Goal: Transaction & Acquisition: Download file/media

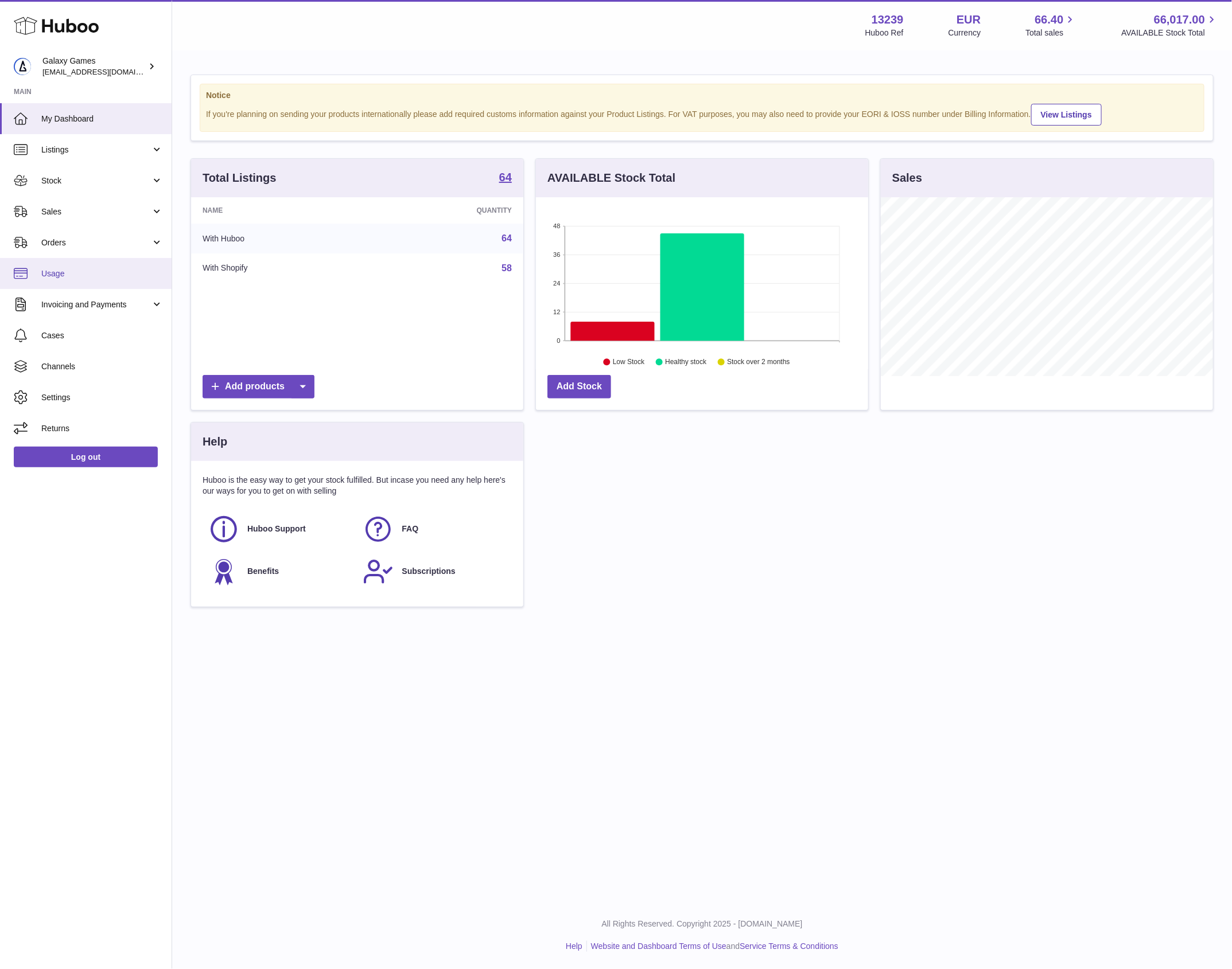
click at [123, 271] on span "Usage" at bounding box center [102, 274] width 122 height 11
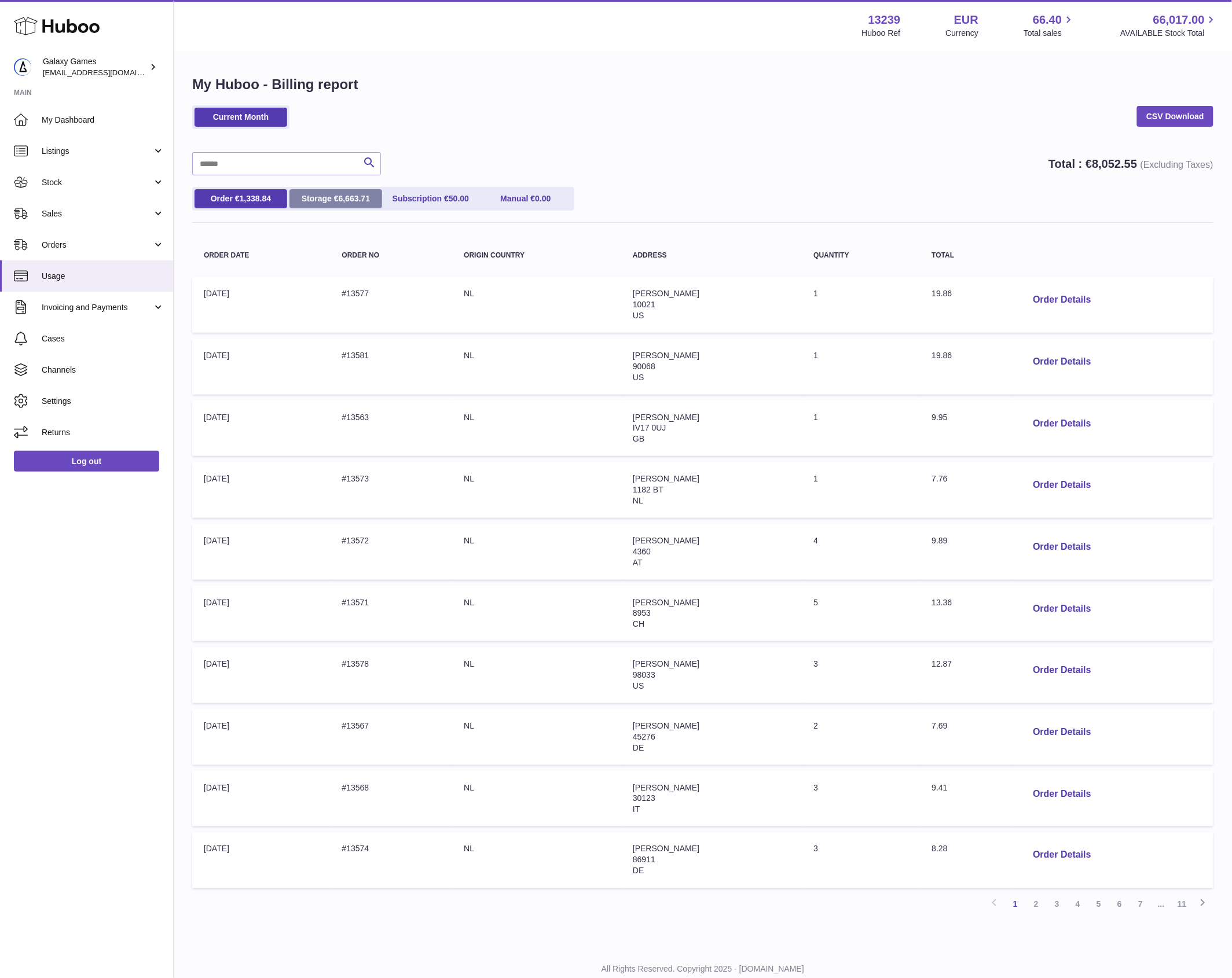
click at [325, 196] on link "Storage € 6,663.71" at bounding box center [336, 199] width 93 height 19
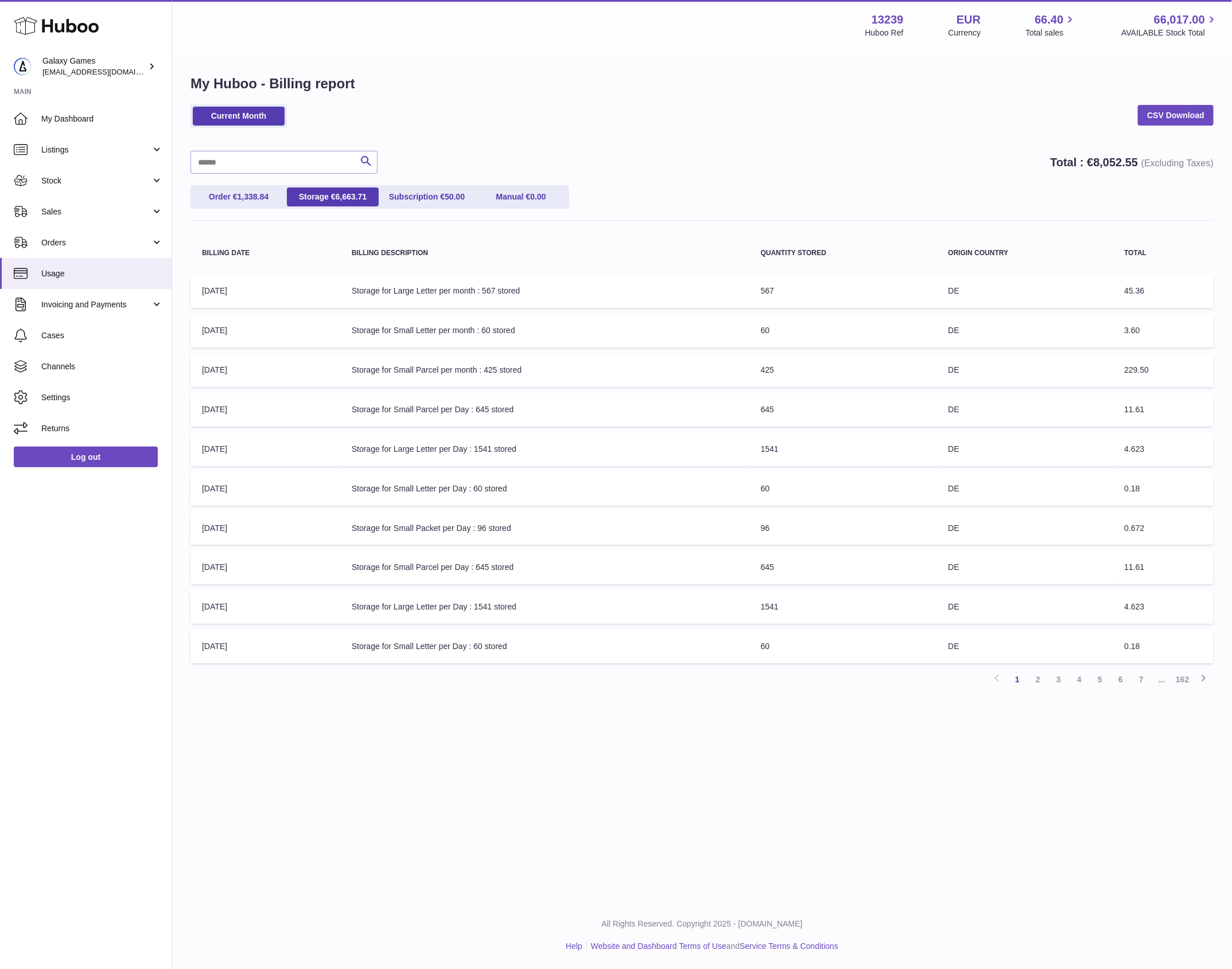
drag, startPoint x: 1162, startPoint y: 604, endPoint x: 478, endPoint y: 605, distance: 684.0
click at [478, 605] on tr "Billing Date: 02-May-2024 Billing Description: Storage for Large Letter per Day…" at bounding box center [701, 607] width 1023 height 34
click at [1030, 674] on link "2" at bounding box center [1038, 679] width 20 height 20
drag, startPoint x: 1169, startPoint y: 525, endPoint x: 439, endPoint y: 534, distance: 730.1
click at [439, 534] on tr "Billing Date: 04-May-2024 Billing Description: Storage for Large Letter per Day…" at bounding box center [701, 528] width 1023 height 34
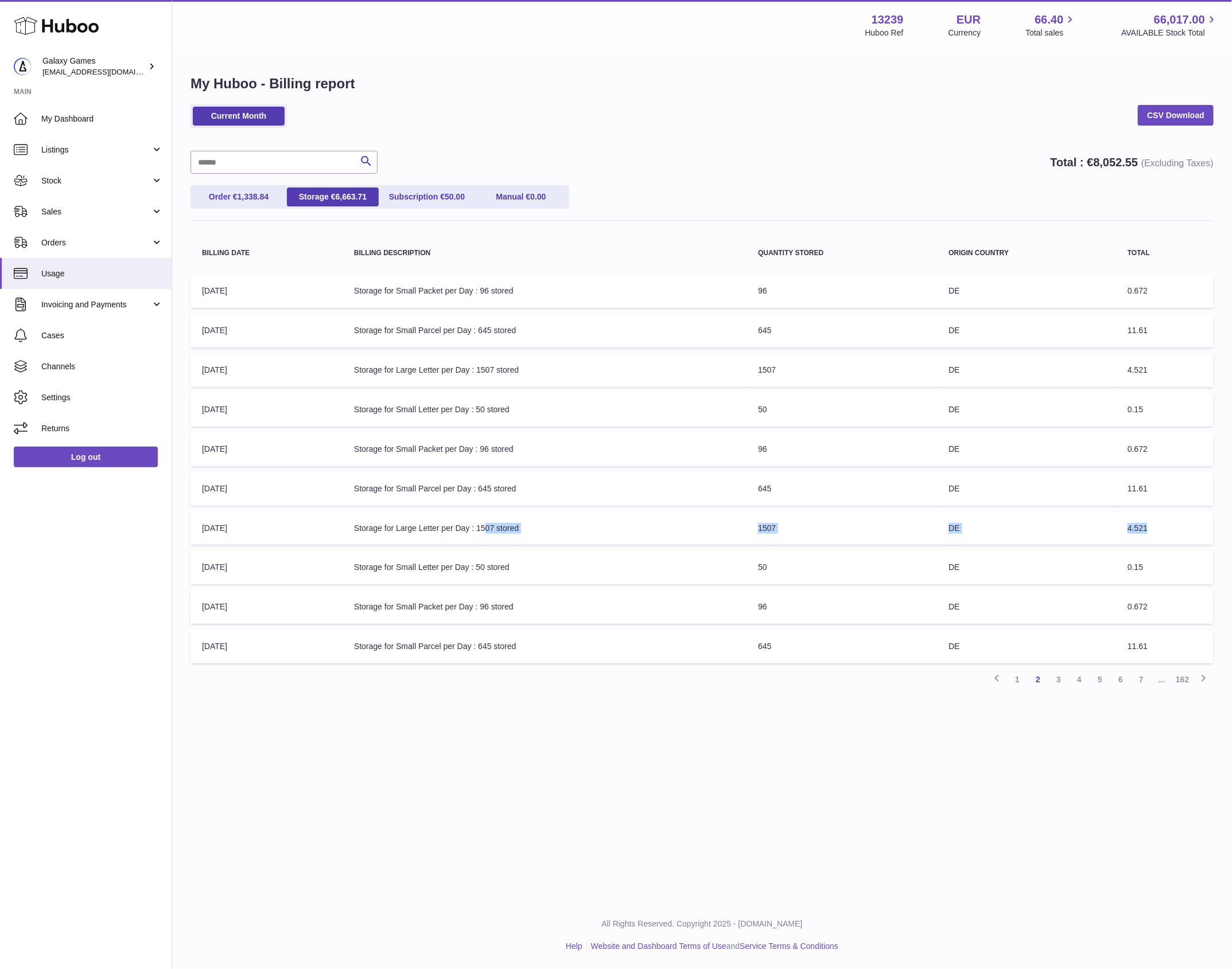
copy tr "per Day : 1507 stored Quantity Stored: 1507 Origin Country: DE Total: 4.521"
click at [240, 201] on span "1,338.84" at bounding box center [253, 196] width 31 height 9
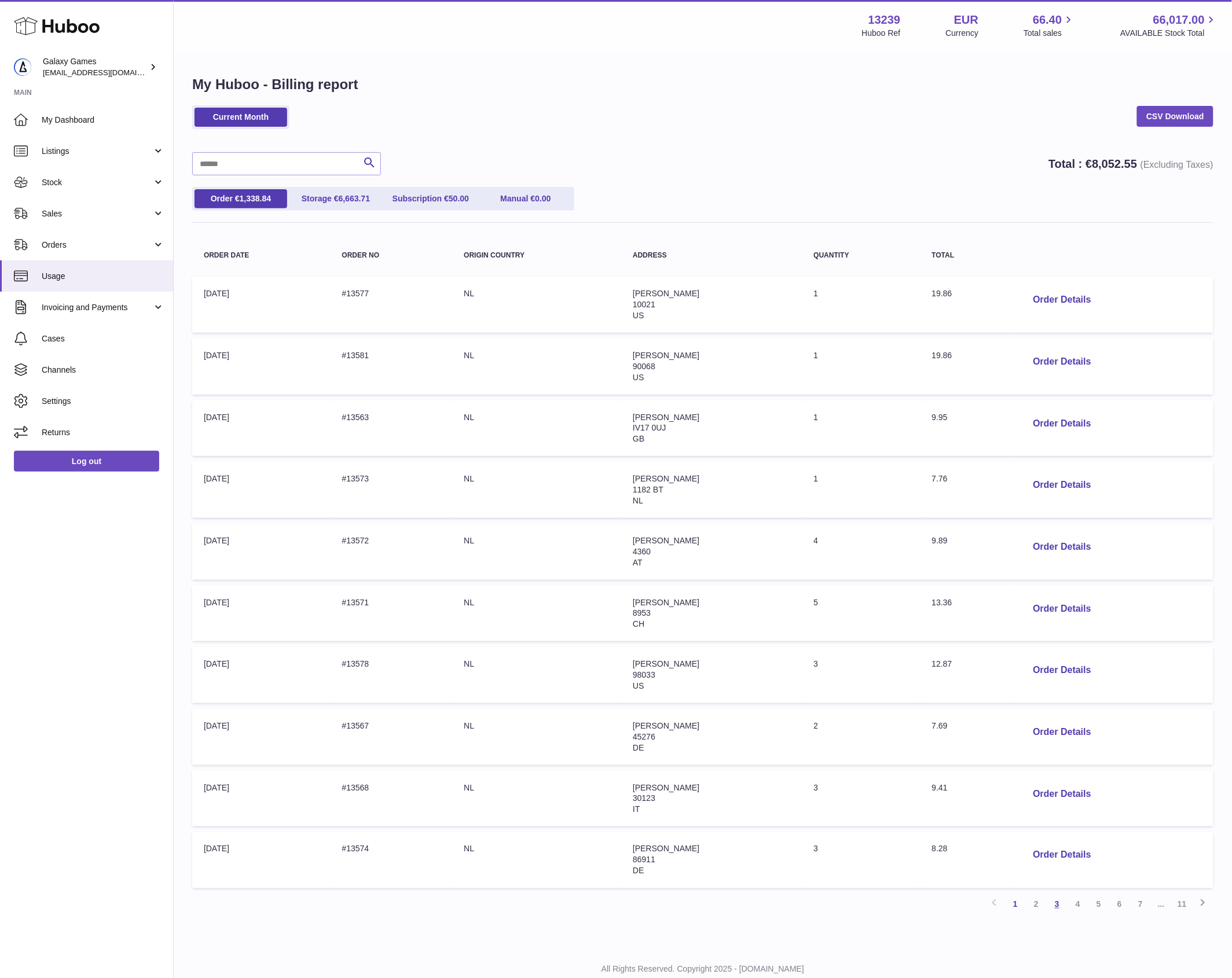
click at [1056, 901] on link "3" at bounding box center [1057, 904] width 21 height 21
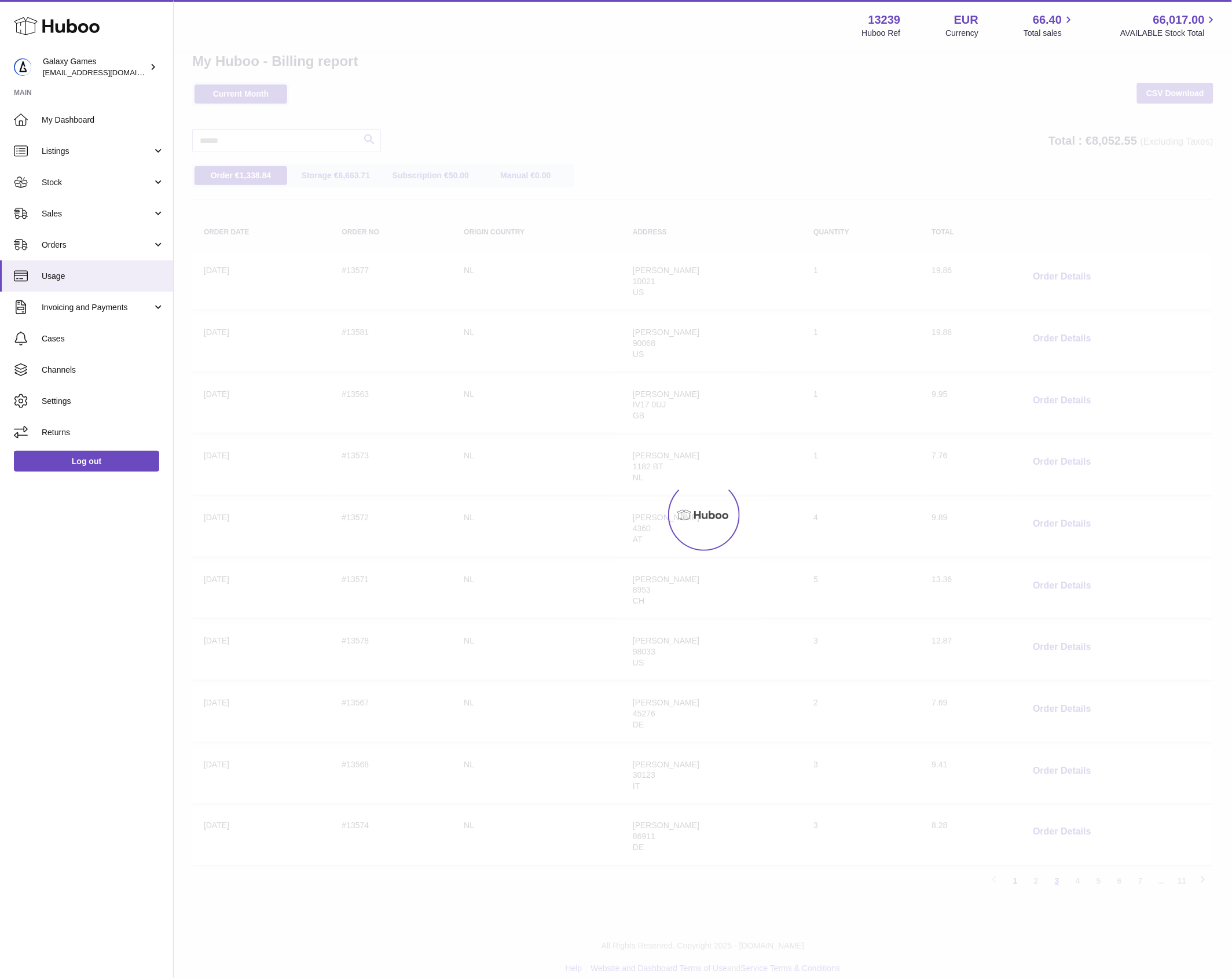
scroll to position [37, 0]
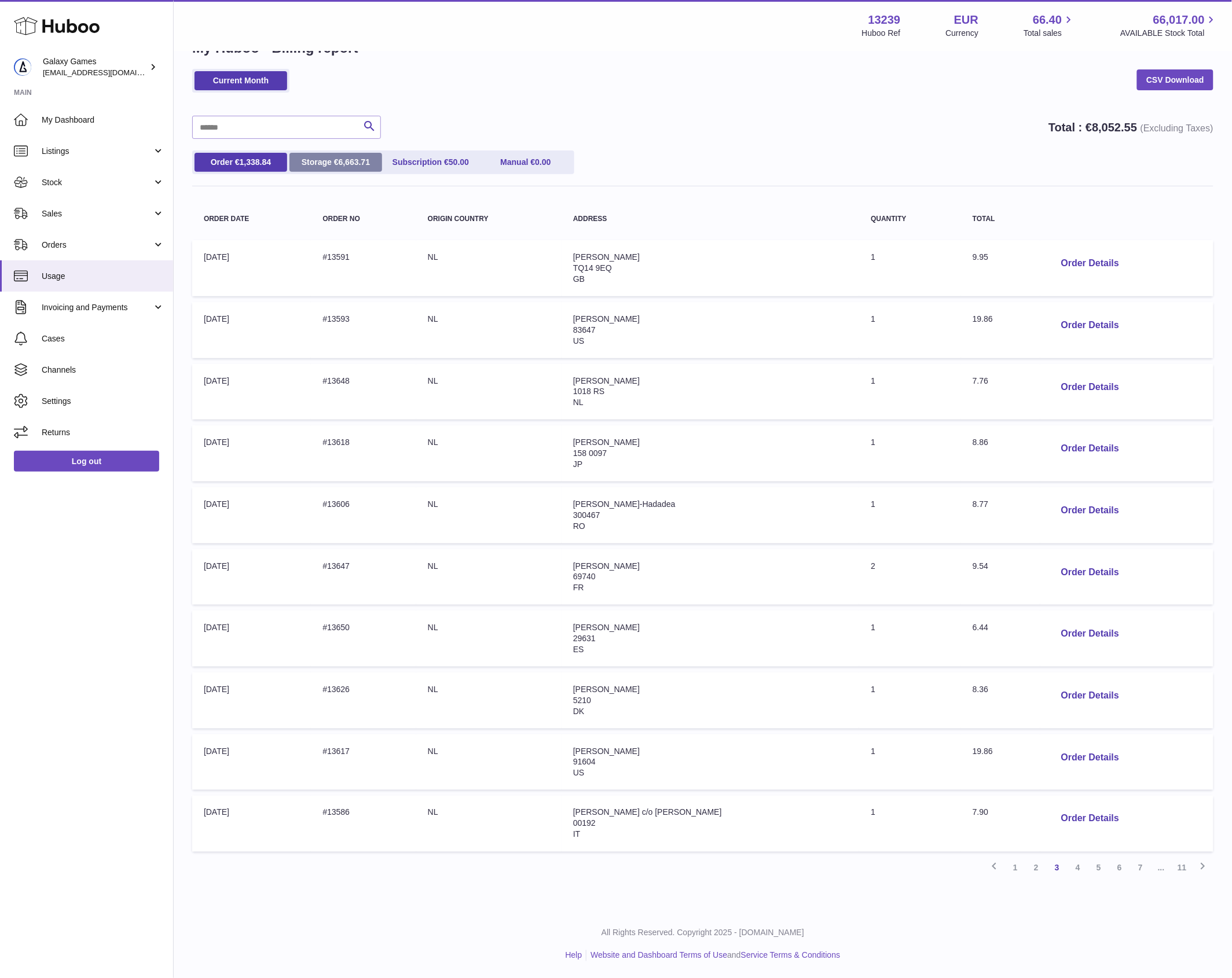
click at [339, 171] on link "Storage € 6,663.71" at bounding box center [336, 163] width 93 height 19
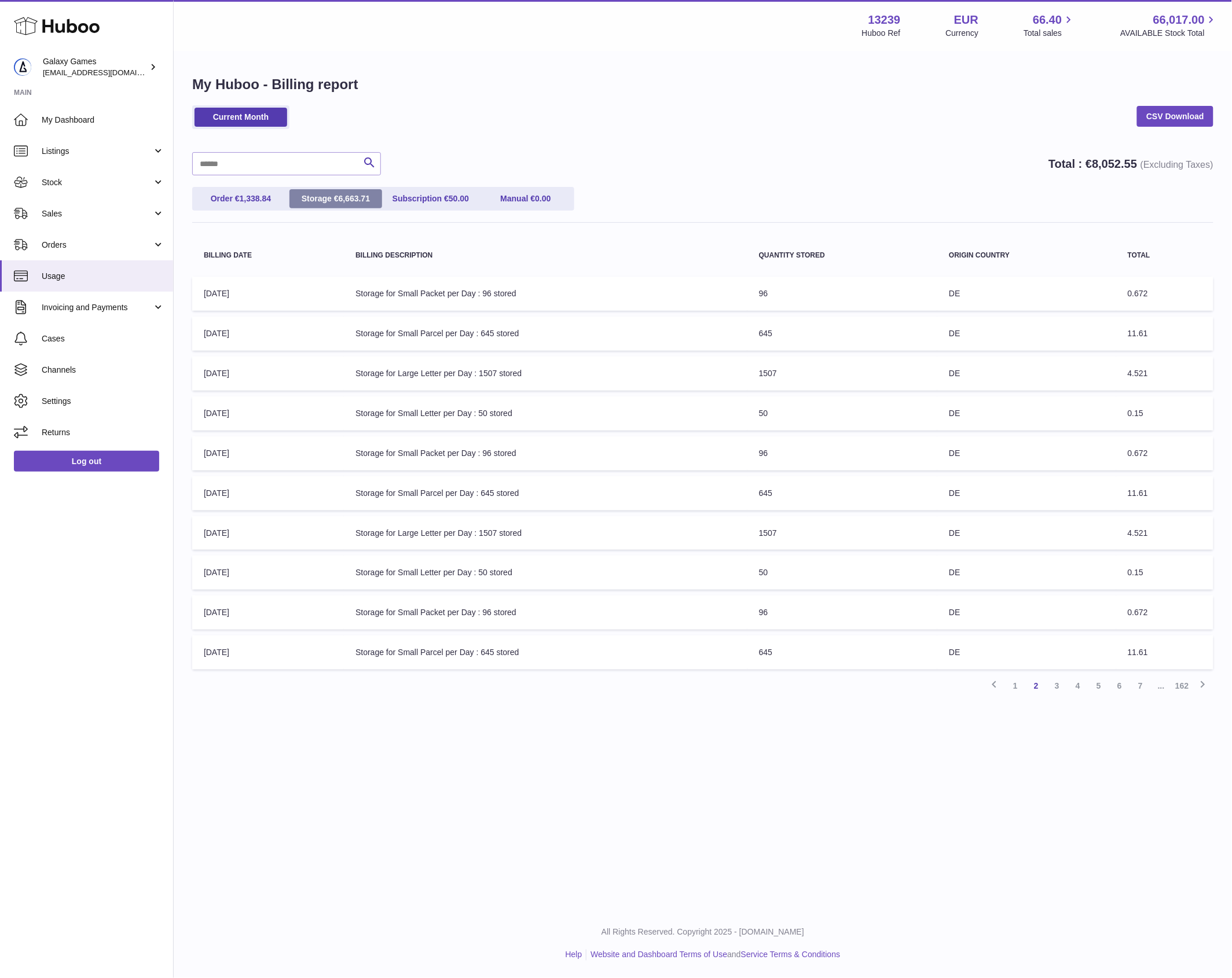
scroll to position [0, 0]
drag, startPoint x: 1164, startPoint y: 530, endPoint x: 450, endPoint y: 548, distance: 714.2
click at [450, 548] on tr "Billing Date: 04-May-2024 Billing Description: Storage for Large Letter per Day…" at bounding box center [708, 533] width 1032 height 34
click at [345, 532] on td "Billing Description: Storage for Large Letter per Day : 1507 stored" at bounding box center [549, 533] width 407 height 34
click at [1149, 682] on link "7" at bounding box center [1151, 686] width 21 height 21
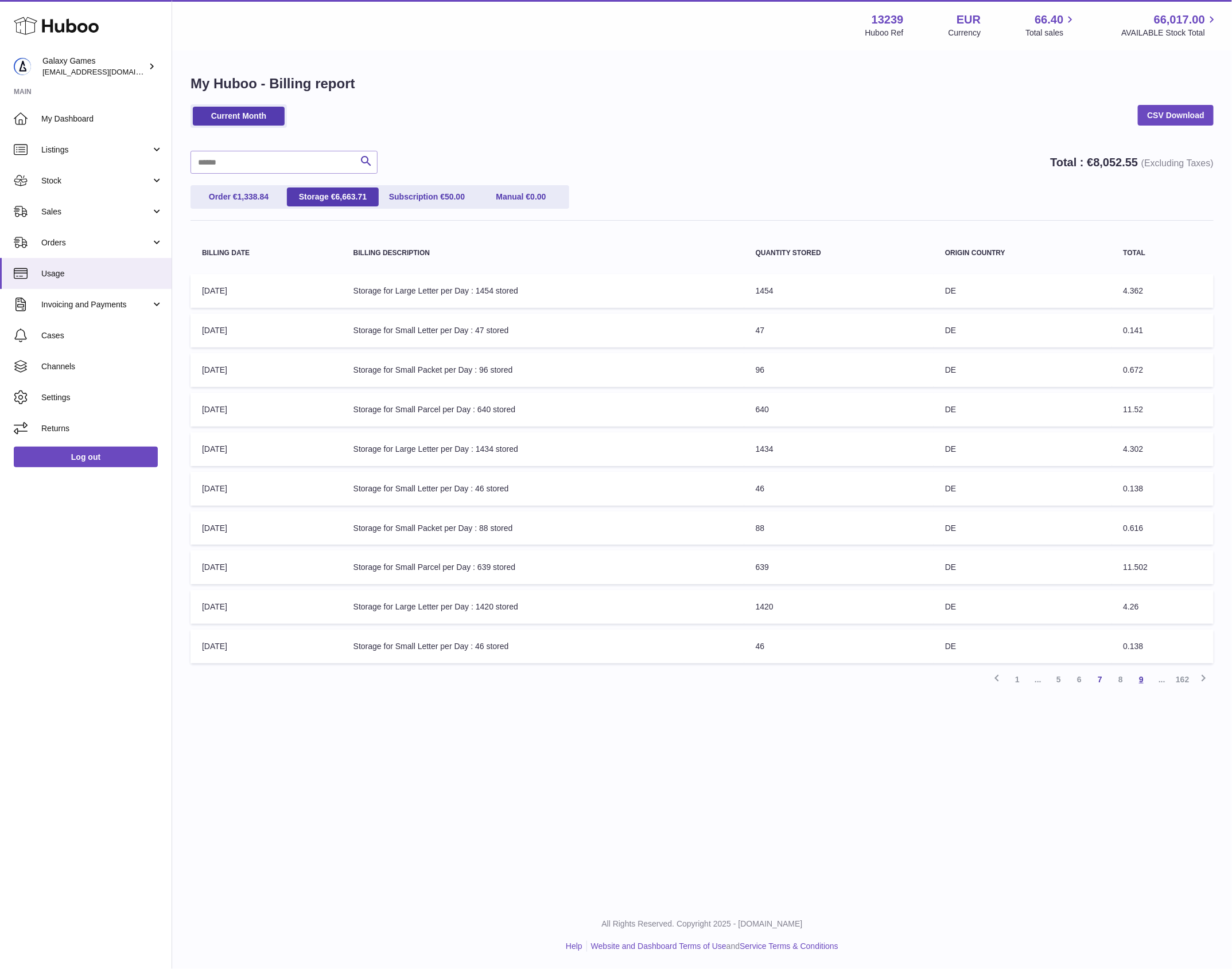
click at [1144, 678] on link "9" at bounding box center [1141, 679] width 20 height 20
drag, startPoint x: 1158, startPoint y: 601, endPoint x: 736, endPoint y: 607, distance: 422.0
click at [736, 607] on tr "Billing Date: 22-May-2024 Billing Description: Storage for Large Letter per Day…" at bounding box center [701, 607] width 1023 height 34
click at [1085, 726] on div "Menu Huboo 13239 Huboo Ref EUR Currency 66.40 Total sales 66,017.00 AVAILABLE S…" at bounding box center [702, 451] width 1060 height 902
drag, startPoint x: 534, startPoint y: 610, endPoint x: 330, endPoint y: 606, distance: 204.0
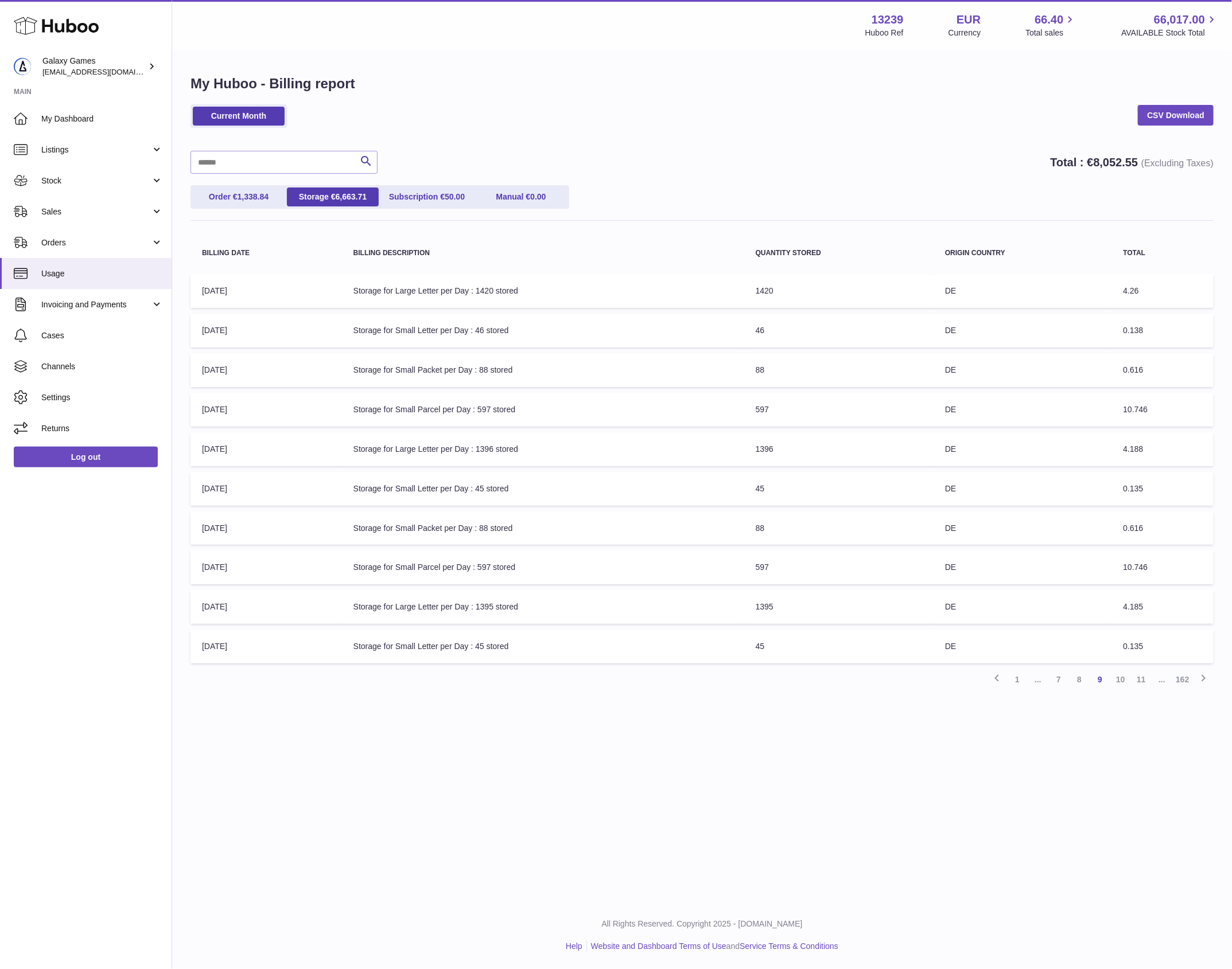
click at [330, 606] on tr "Billing Date: 22-May-2024 Billing Description: Storage for Large Letter per Day…" at bounding box center [701, 607] width 1023 height 34
click at [1010, 679] on link "1" at bounding box center [1017, 679] width 20 height 20
click at [1138, 684] on link "7" at bounding box center [1141, 679] width 20 height 20
click at [1080, 679] on link "6" at bounding box center [1079, 679] width 20 height 20
click at [1082, 678] on link "5" at bounding box center [1079, 679] width 20 height 20
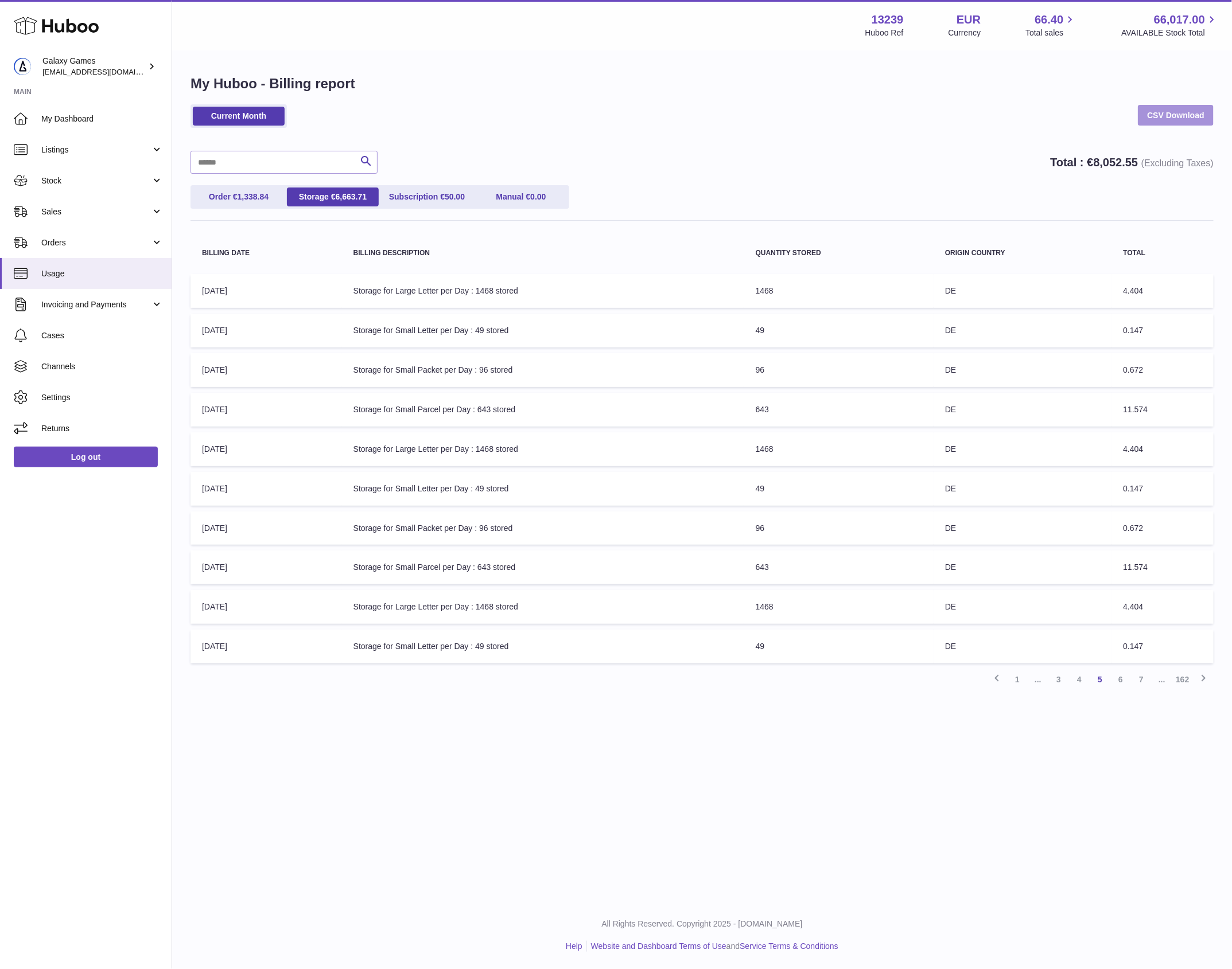
click at [1185, 112] on link "CSV Download" at bounding box center [1176, 115] width 76 height 20
click at [1174, 674] on link "162" at bounding box center [1182, 679] width 20 height 20
click at [1169, 527] on link "161" at bounding box center [1161, 522] width 20 height 20
click at [1138, 678] on link "160" at bounding box center [1141, 679] width 20 height 20
click at [1128, 681] on link "159" at bounding box center [1120, 679] width 20 height 20
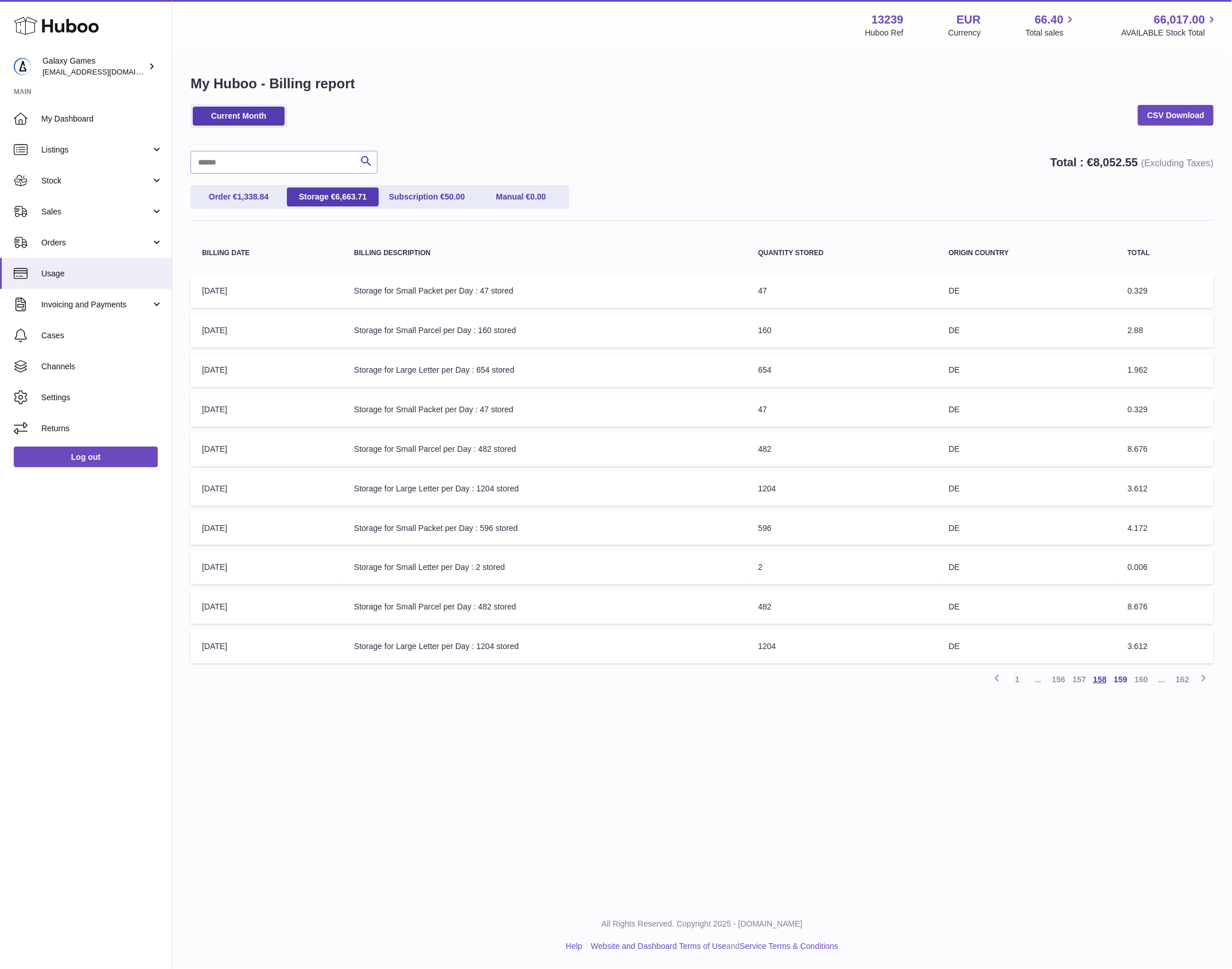
click at [1099, 679] on link "158" at bounding box center [1100, 679] width 20 height 20
click at [1083, 680] on link "157" at bounding box center [1079, 679] width 20 height 20
click at [1056, 681] on link "155" at bounding box center [1058, 679] width 20 height 20
click at [1071, 681] on link "154" at bounding box center [1079, 679] width 20 height 20
click at [1080, 683] on link "153" at bounding box center [1079, 679] width 20 height 20
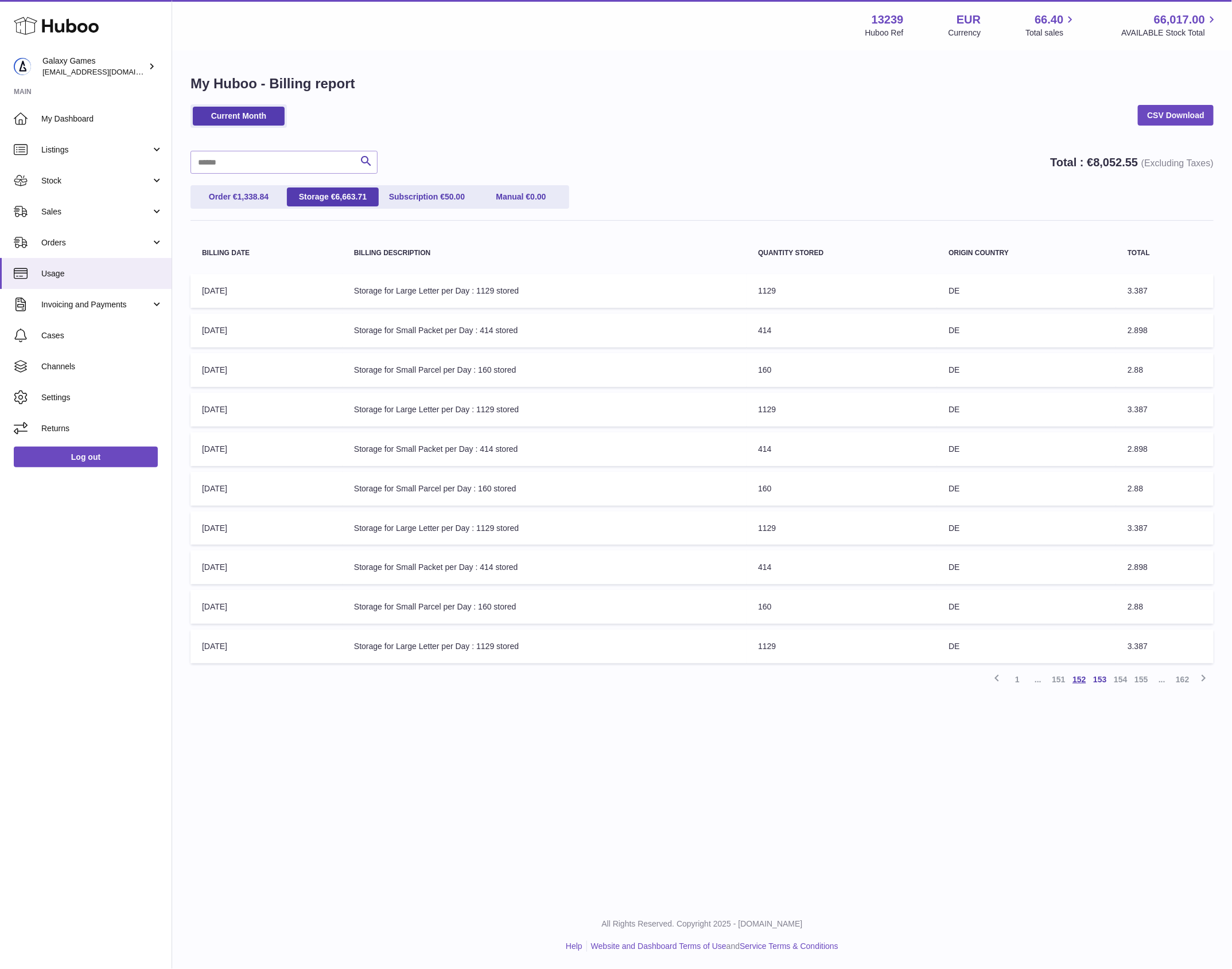
click at [1082, 687] on link "152" at bounding box center [1079, 679] width 20 height 20
click at [1082, 687] on link "151" at bounding box center [1079, 679] width 20 height 20
click at [1077, 684] on link "150" at bounding box center [1079, 679] width 20 height 20
click at [1077, 684] on link "149" at bounding box center [1079, 679] width 20 height 20
click at [1079, 684] on link "148" at bounding box center [1079, 679] width 20 height 20
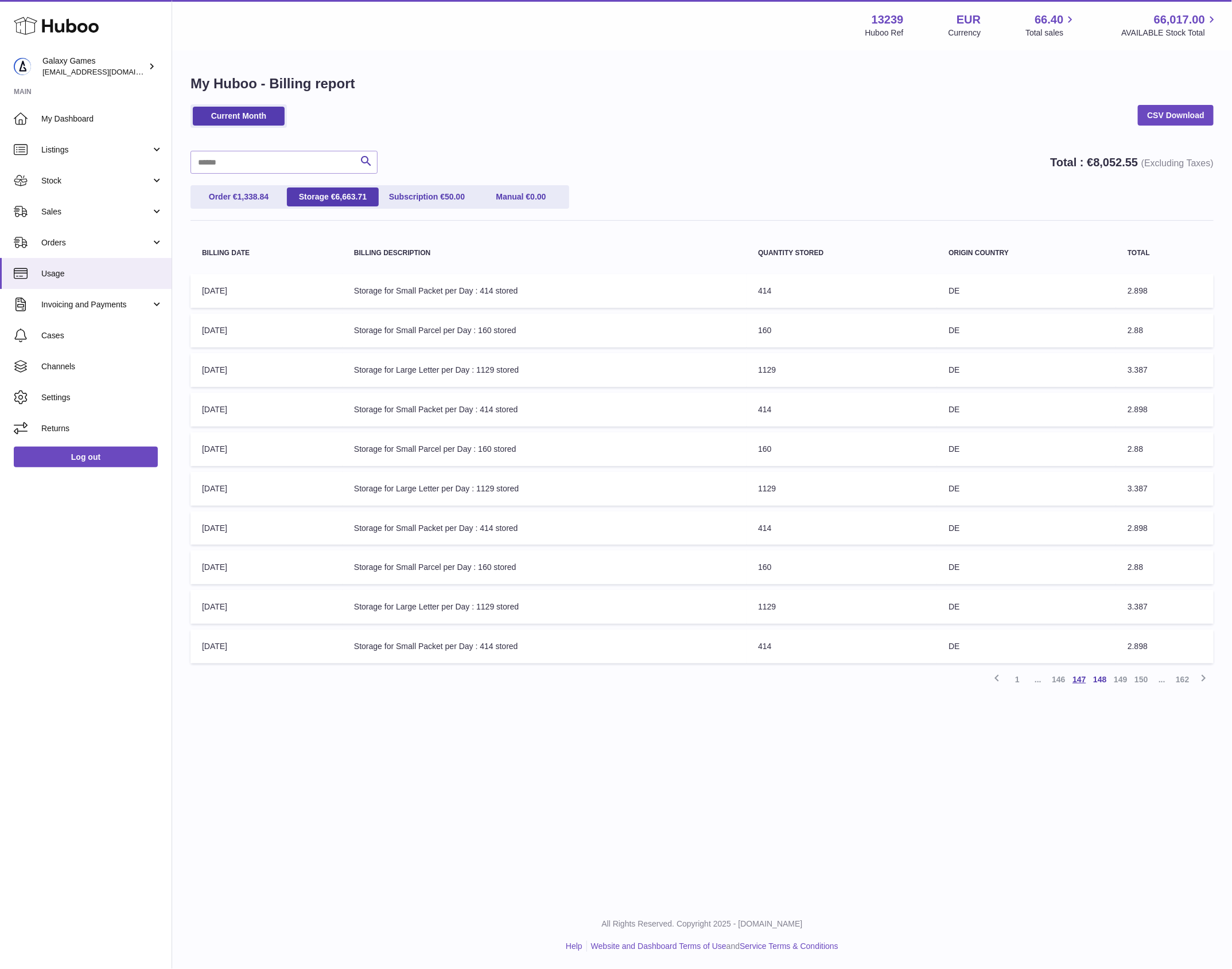
click at [1079, 684] on link "147" at bounding box center [1079, 679] width 20 height 20
click at [1082, 684] on link "146" at bounding box center [1079, 679] width 20 height 20
click at [1082, 684] on link "145" at bounding box center [1079, 679] width 20 height 20
click at [1082, 684] on link "144" at bounding box center [1079, 679] width 20 height 20
click at [1085, 686] on link "143" at bounding box center [1079, 679] width 20 height 20
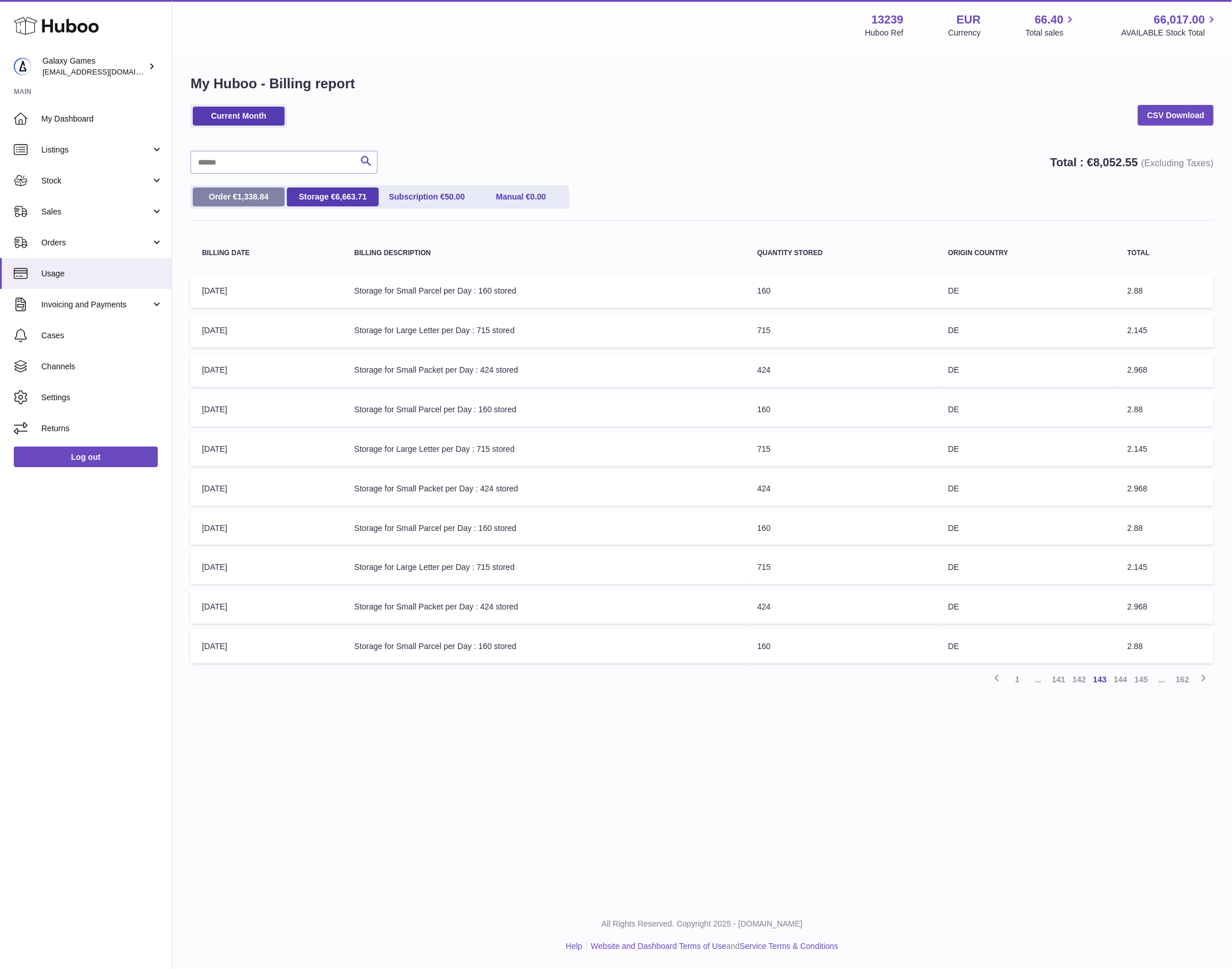
click at [242, 194] on span "1,338.84" at bounding box center [253, 196] width 31 height 9
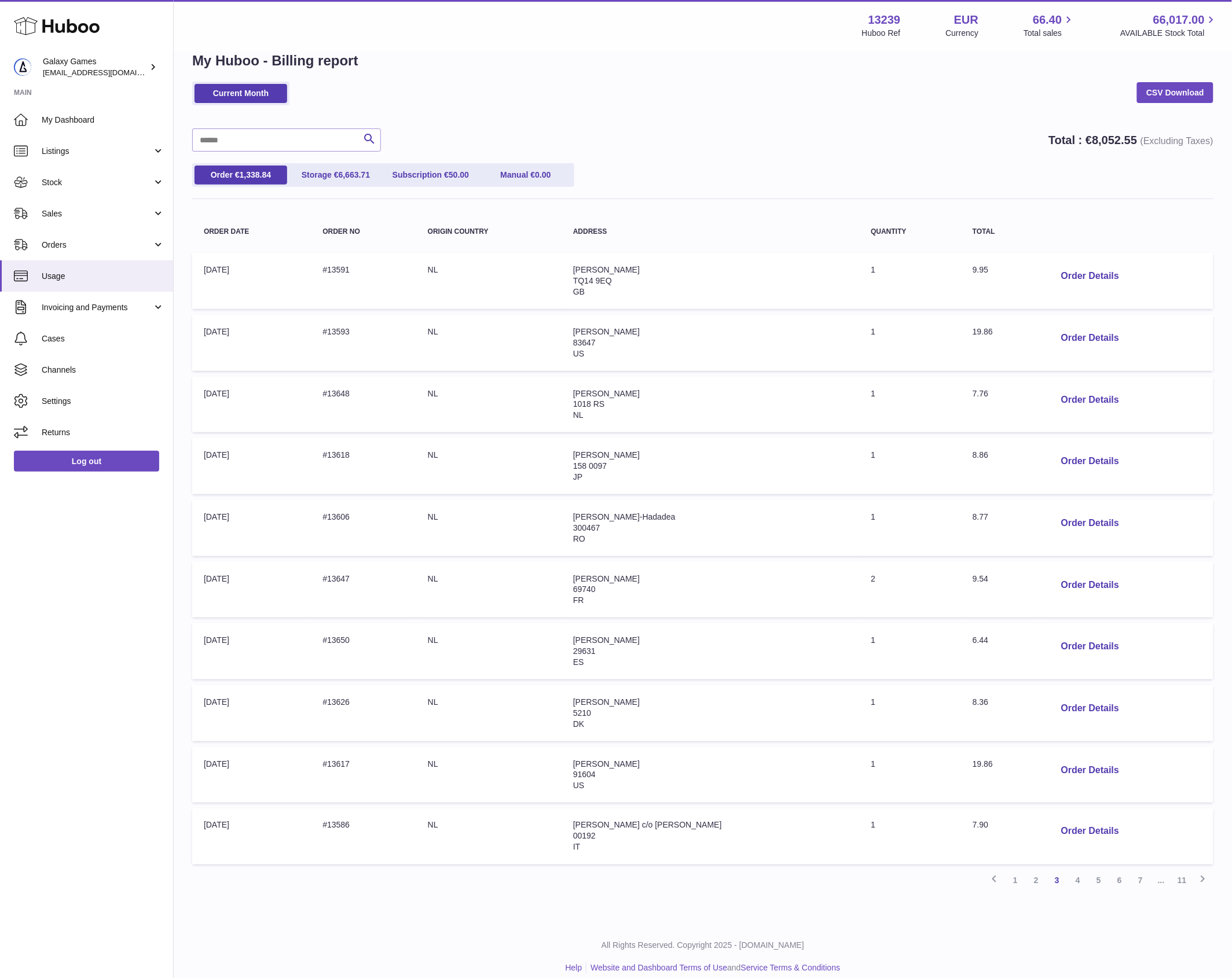
scroll to position [37, 0]
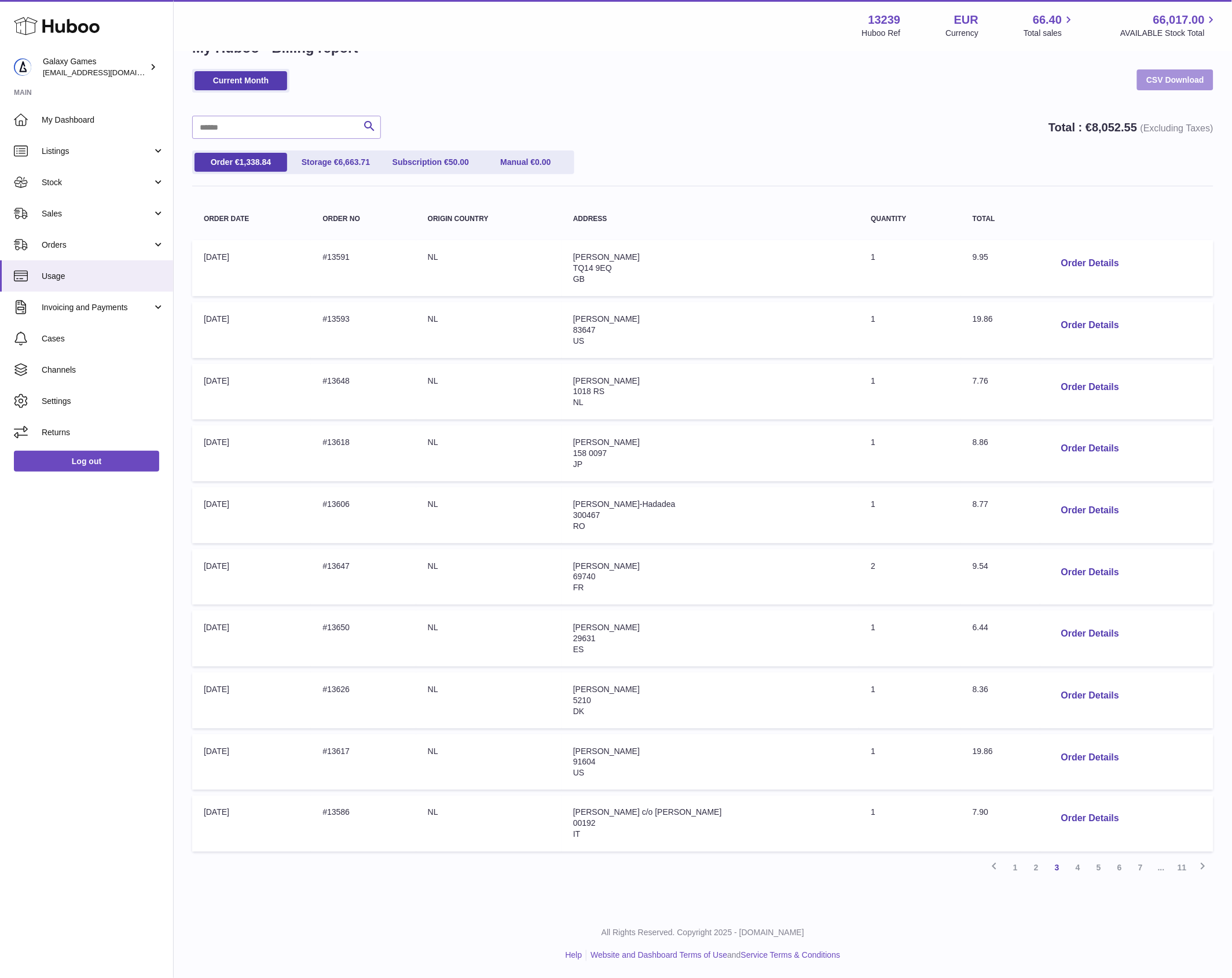
click at [1158, 85] on link "CSV Download" at bounding box center [1175, 80] width 77 height 21
